Goal: Transaction & Acquisition: Register for event/course

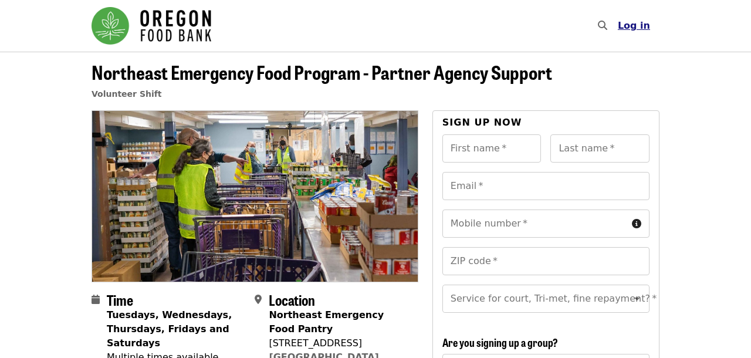
click at [637, 26] on span "Log in" at bounding box center [634, 25] width 32 height 11
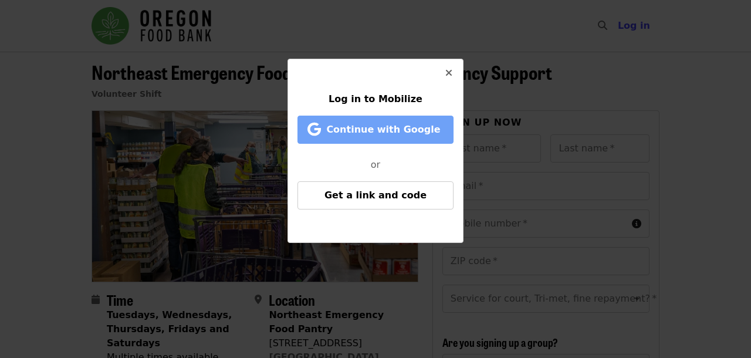
click at [361, 133] on span "Continue with Google" at bounding box center [383, 129] width 114 height 11
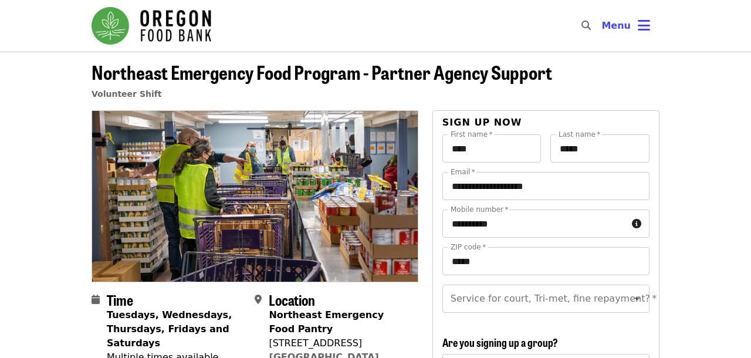
click at [705, 92] on header "Northeast Emergency Food Program - Partner Agency Support Volunteer Shift" at bounding box center [375, 81] width 751 height 59
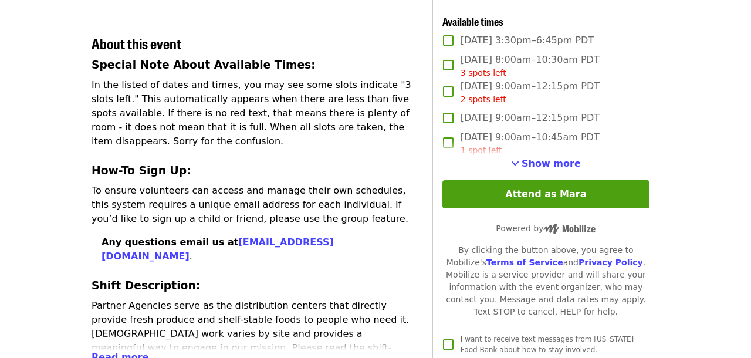
scroll to position [404, 0]
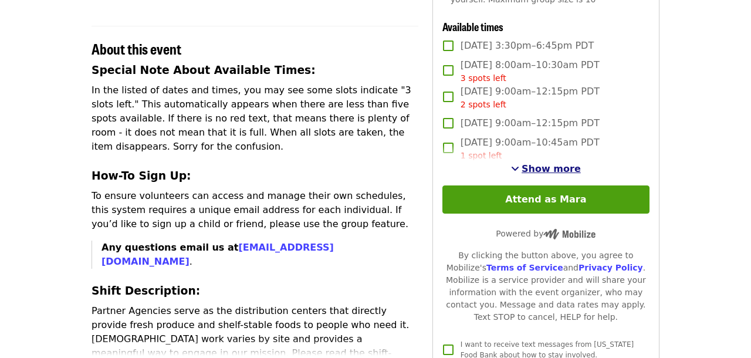
click at [546, 170] on span "Show more" at bounding box center [551, 168] width 59 height 11
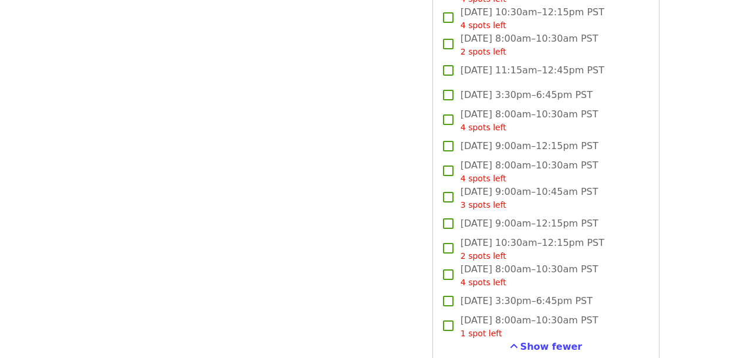
scroll to position [1343, 0]
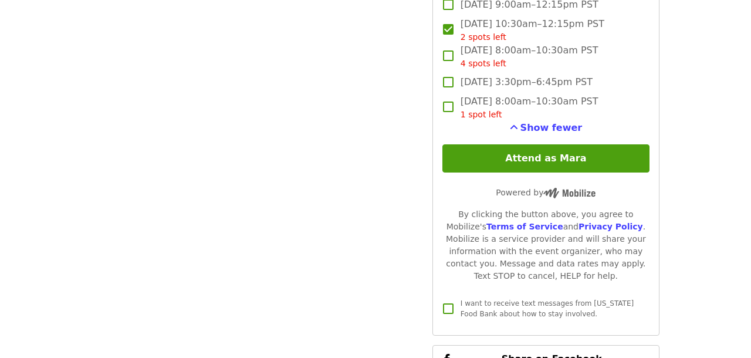
scroll to position [1615, 0]
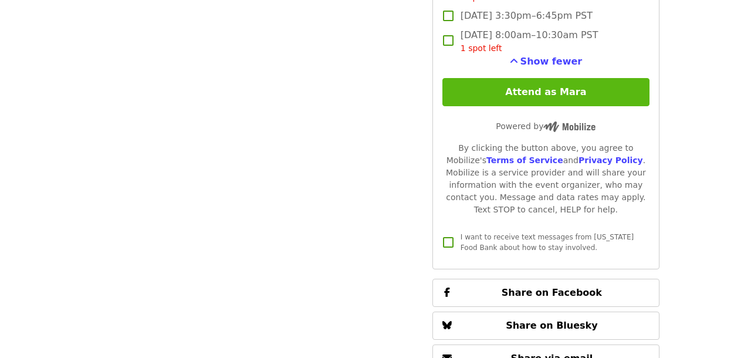
click at [549, 92] on button "Attend as Mara" at bounding box center [545, 92] width 207 height 28
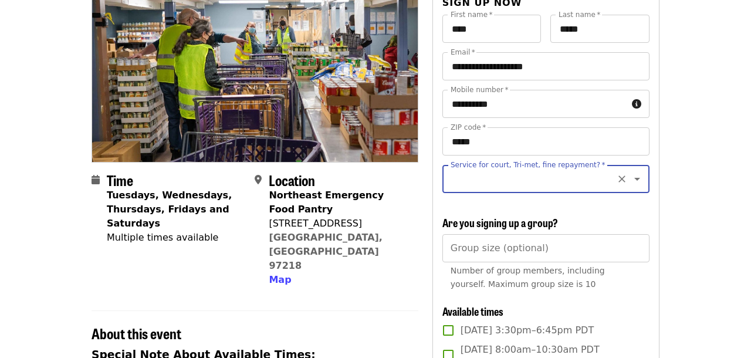
click at [620, 179] on icon "Clear" at bounding box center [622, 179] width 12 height 12
click at [633, 181] on icon "Open" at bounding box center [637, 179] width 14 height 14
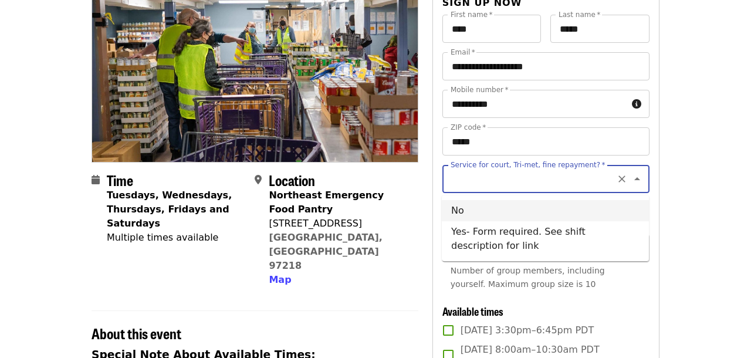
click at [467, 214] on li "No" at bounding box center [545, 210] width 207 height 21
type input "**"
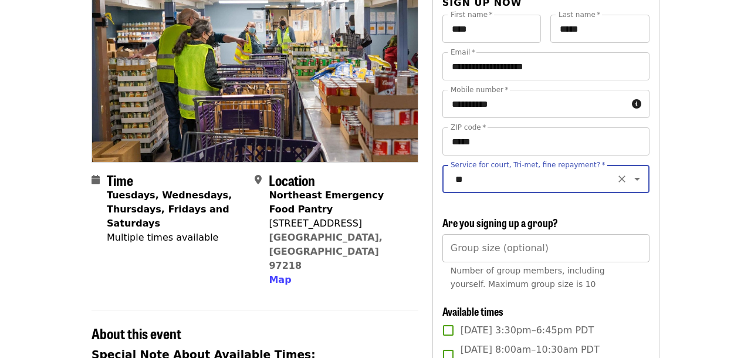
click at [471, 250] on input "Group size (optional)" at bounding box center [545, 248] width 207 height 28
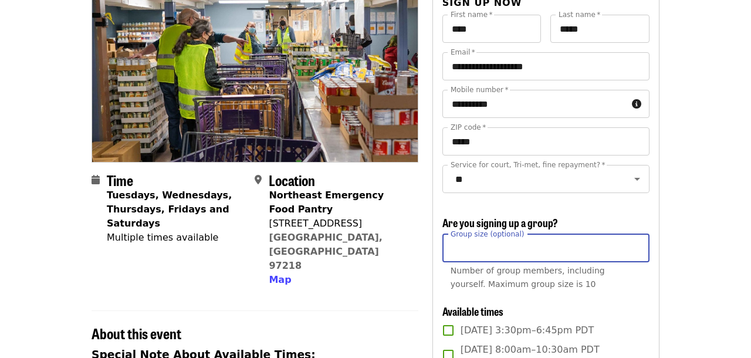
type input "*"
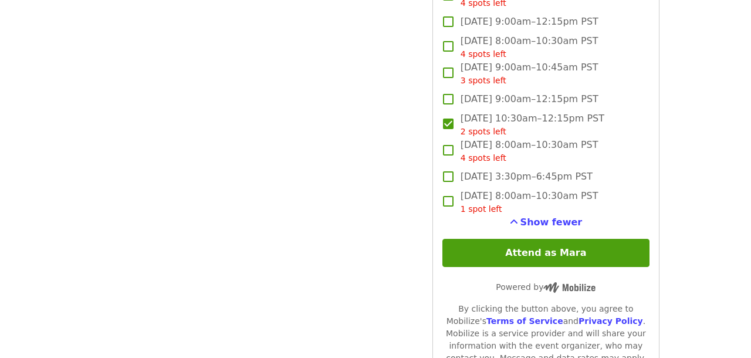
scroll to position [1451, 0]
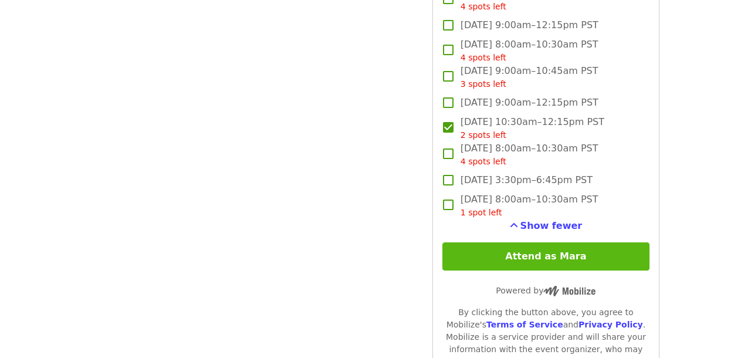
click at [571, 260] on button "Attend as Mara" at bounding box center [545, 256] width 207 height 28
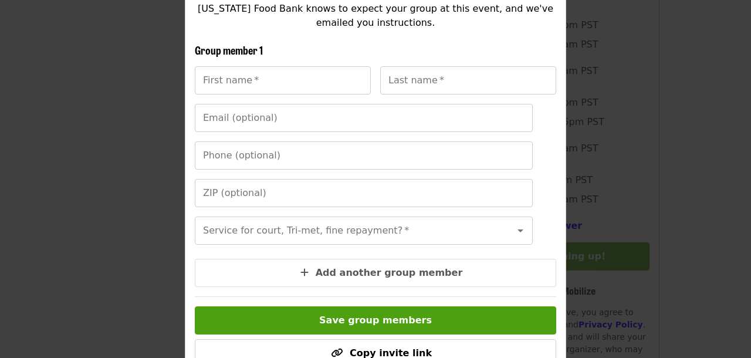
scroll to position [286, 0]
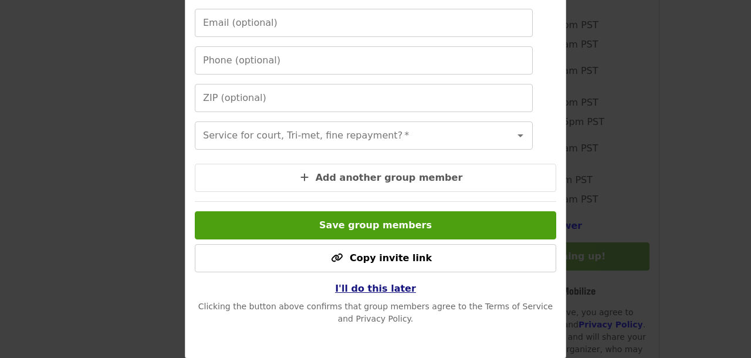
click at [387, 286] on span "I'll do this later" at bounding box center [375, 288] width 81 height 11
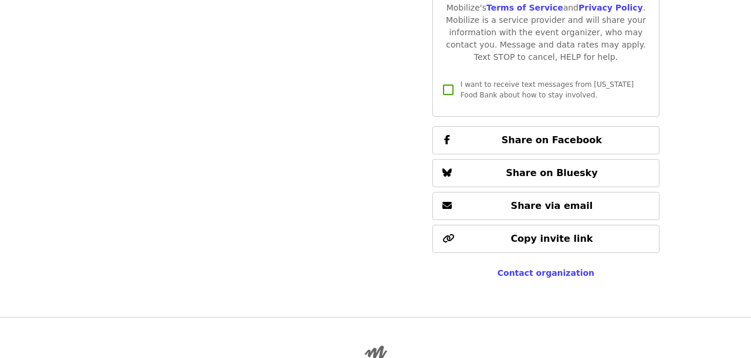
scroll to position [1776, 0]
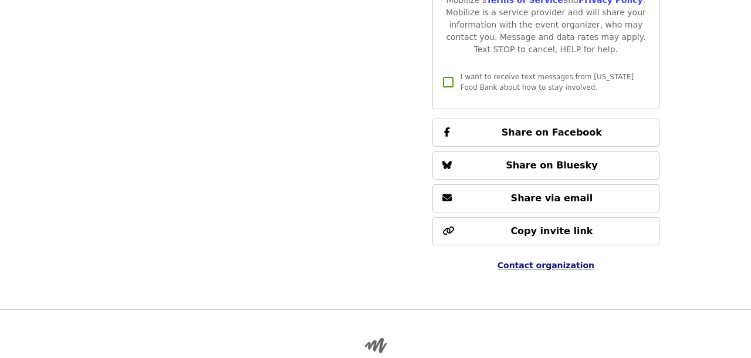
click at [563, 266] on span "Contact organization" at bounding box center [546, 265] width 97 height 9
